Goal: Task Accomplishment & Management: Complete application form

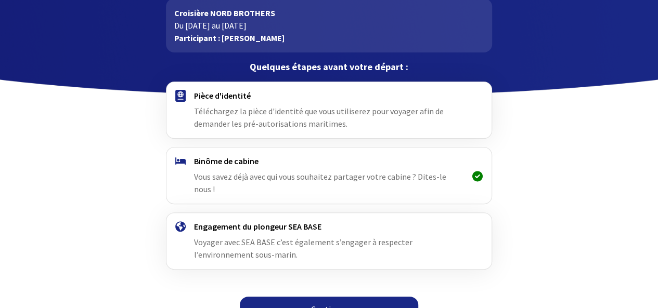
scroll to position [62, 0]
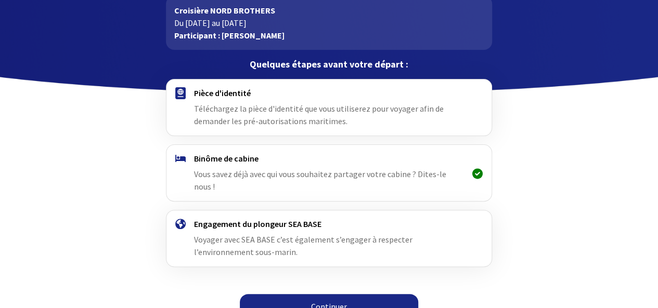
click at [201, 112] on span "Téléchargez la pièce d'identité que vous utiliserez pour voyager afin de demand…" at bounding box center [318, 114] width 249 height 23
click at [281, 295] on link "Continuer" at bounding box center [329, 306] width 178 height 25
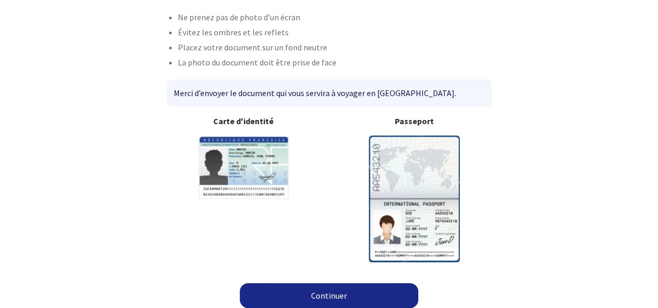
scroll to position [80, 0]
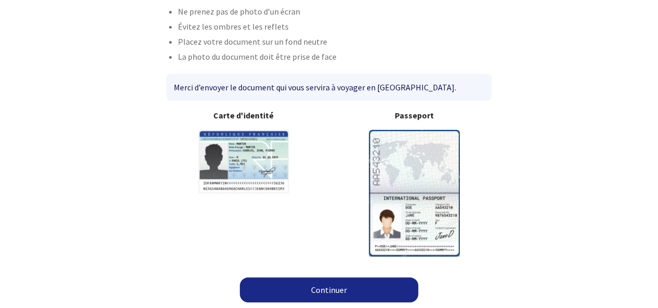
click at [395, 172] on img at bounding box center [414, 193] width 91 height 126
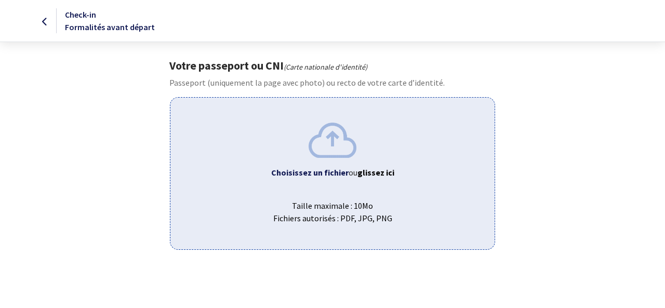
click at [328, 157] on div "Choisissez un fichier ou glissez ici Taille maximale : 10Mo Fichiers autorisés …" at bounding box center [332, 173] width 325 height 152
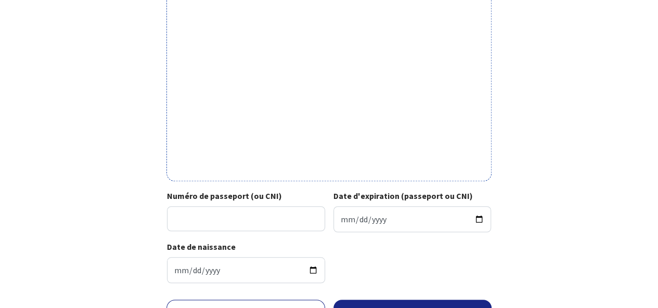
scroll to position [339, 0]
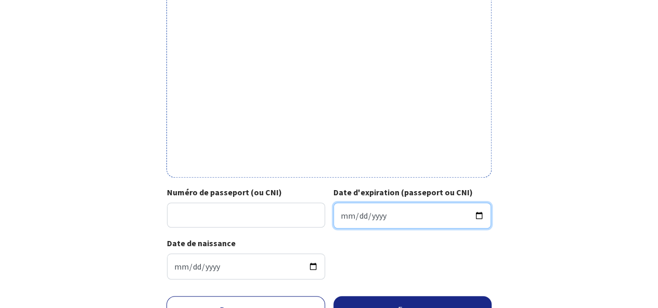
click at [410, 219] on input "Date d'expiration (passeport ou CNI)" at bounding box center [412, 216] width 158 height 26
type input "[DATE]"
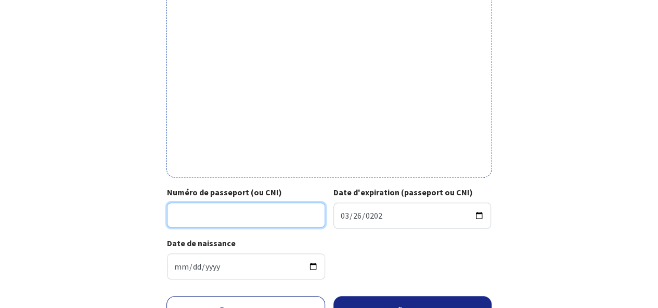
click at [225, 218] on input "Numéro de passeport (ou CNI)" at bounding box center [246, 215] width 158 height 25
type input "17CC47273"
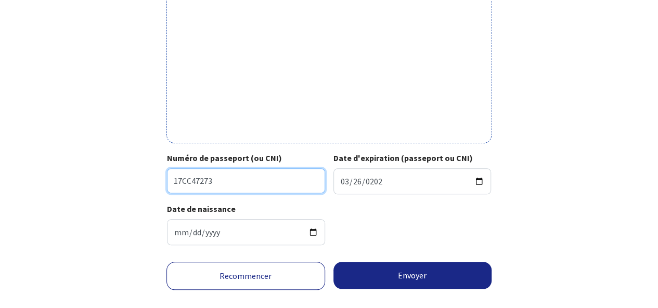
scroll to position [381, 0]
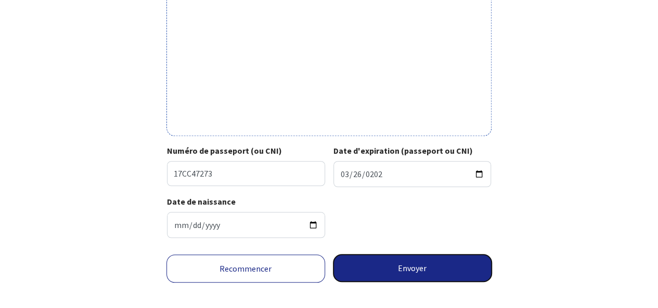
click at [384, 270] on button "Envoyer" at bounding box center [412, 268] width 159 height 27
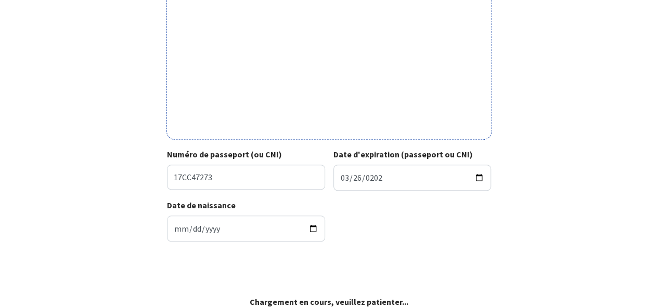
scroll to position [376, 0]
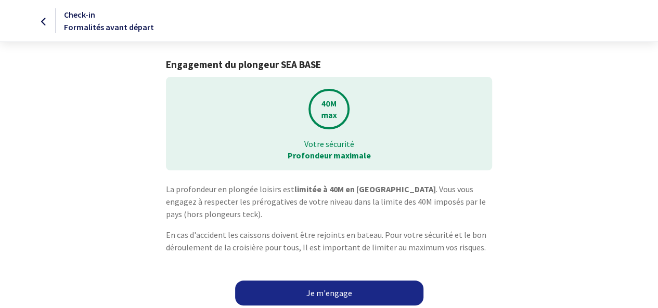
click at [339, 290] on link "Je m'engage" at bounding box center [329, 293] width 188 height 25
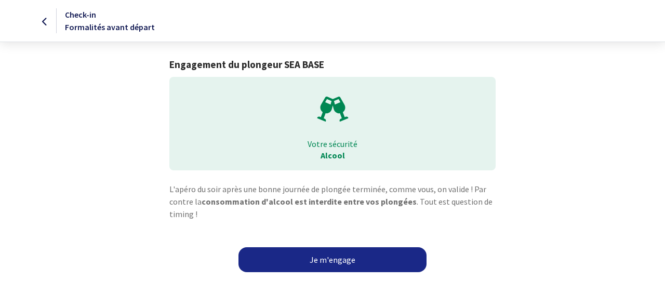
click at [364, 260] on link "Je m'engage" at bounding box center [333, 259] width 188 height 25
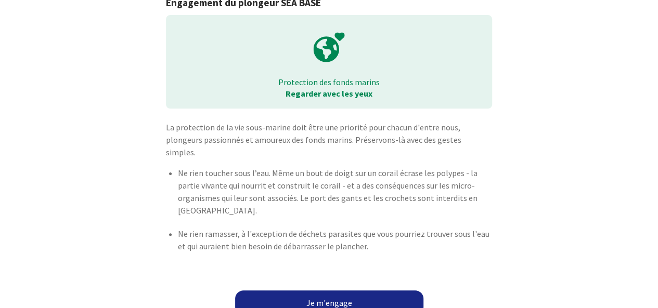
scroll to position [62, 0]
click at [331, 290] on link "Je m'engage" at bounding box center [329, 302] width 188 height 25
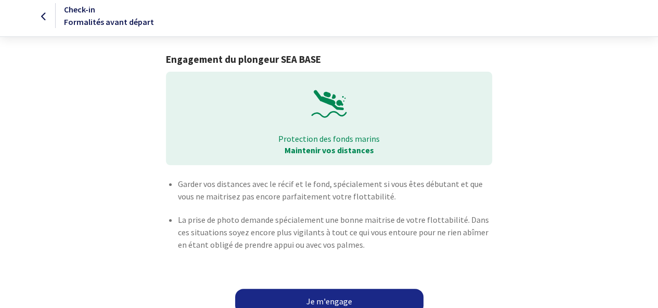
scroll to position [7, 0]
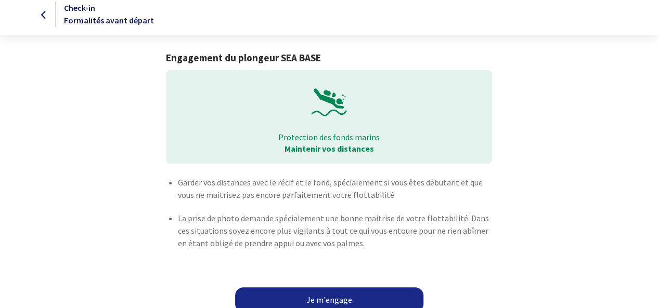
click at [344, 296] on link "Je m'engage" at bounding box center [329, 299] width 188 height 25
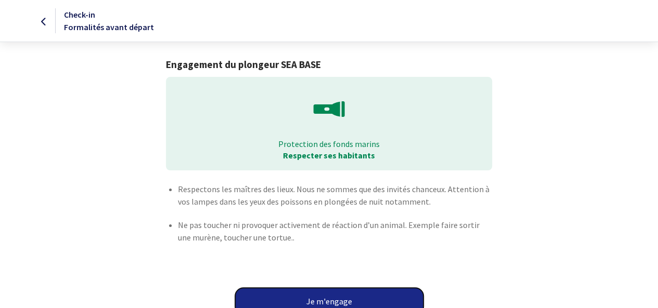
click at [328, 296] on button "Je m'engage" at bounding box center [329, 301] width 188 height 27
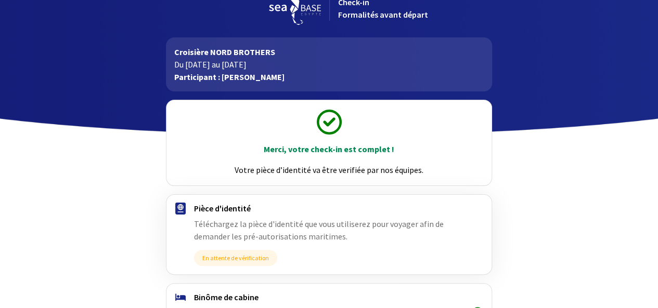
scroll to position [162, 0]
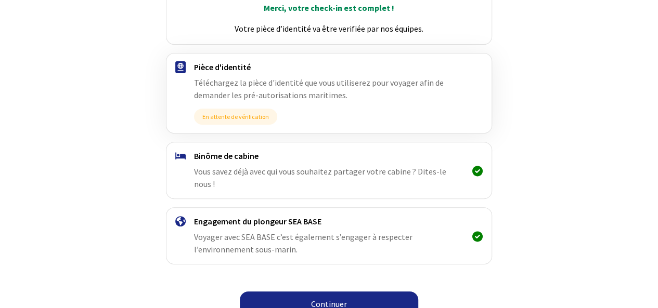
click at [333, 292] on link "Continuer" at bounding box center [329, 304] width 178 height 25
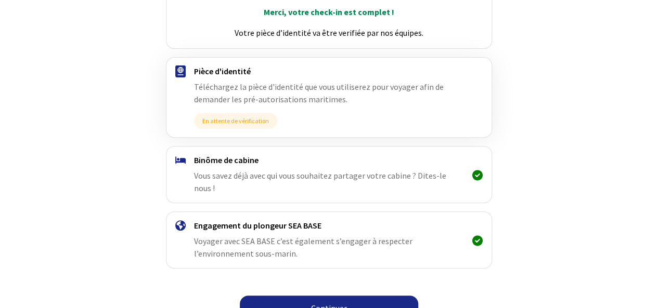
scroll to position [162, 0]
